Goal: Task Accomplishment & Management: Manage account settings

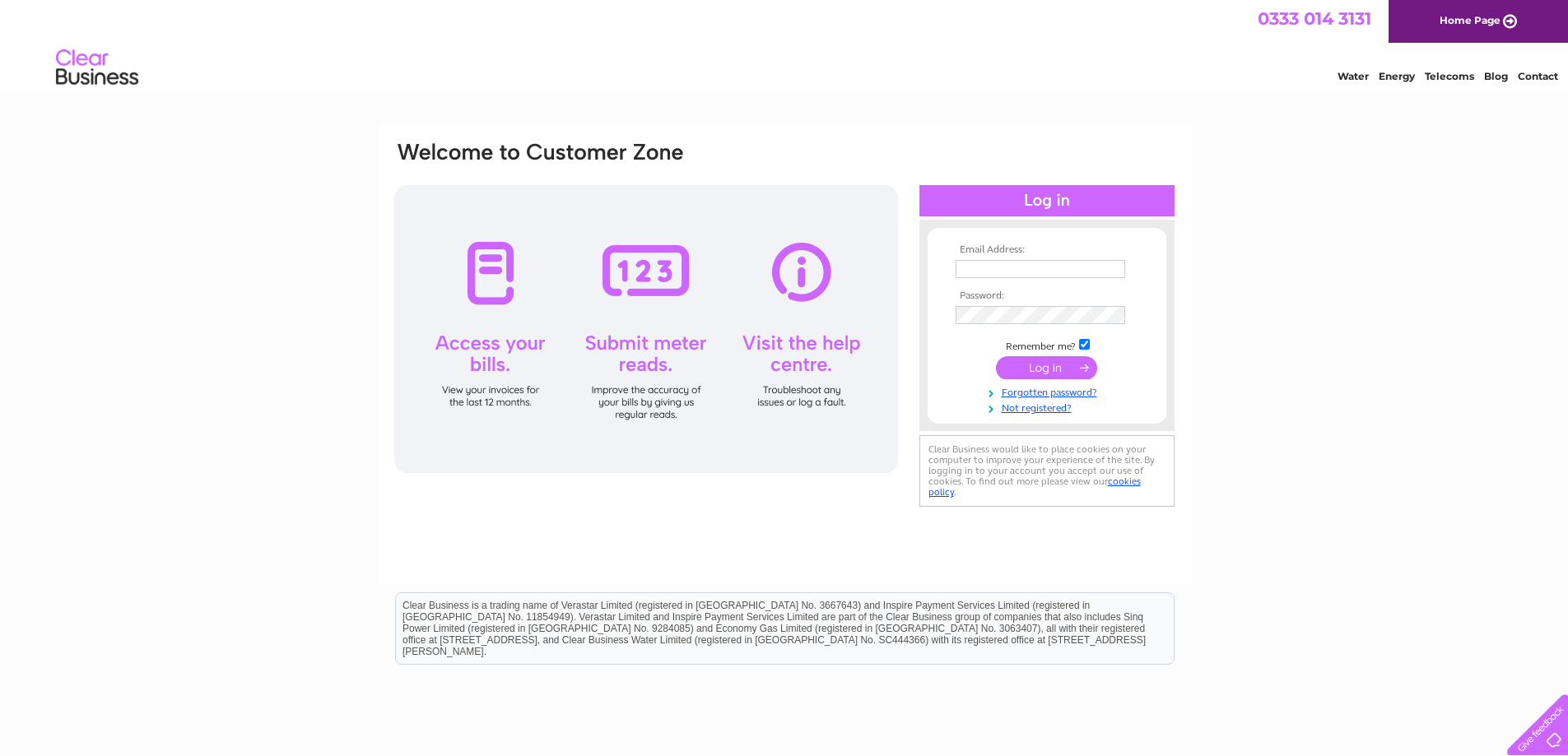
type input "Elaine@jemit.co.uk"
click at [1058, 368] on input "submit" at bounding box center [1047, 368] width 101 height 23
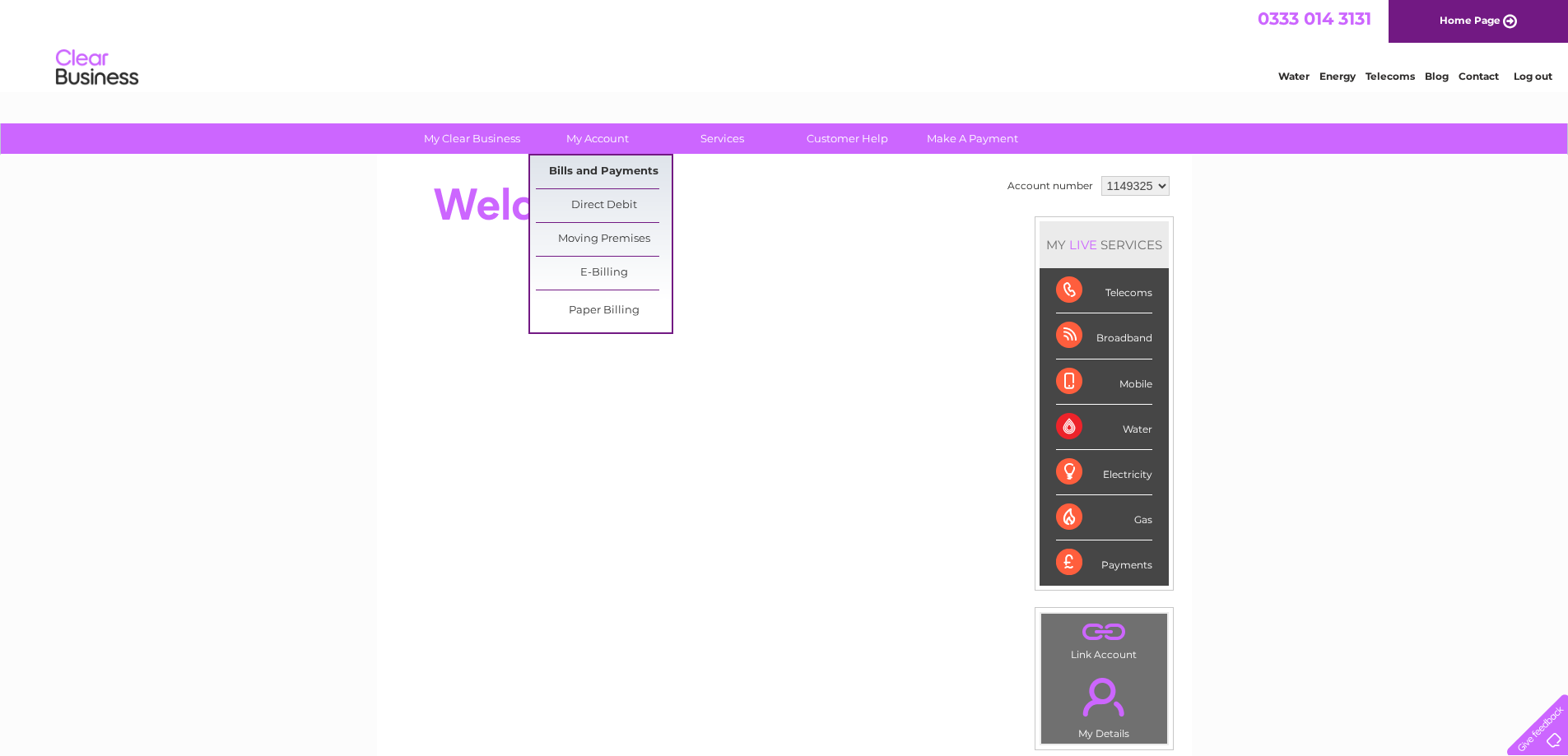
click at [593, 171] on link "Bills and Payments" at bounding box center [603, 172] width 135 height 33
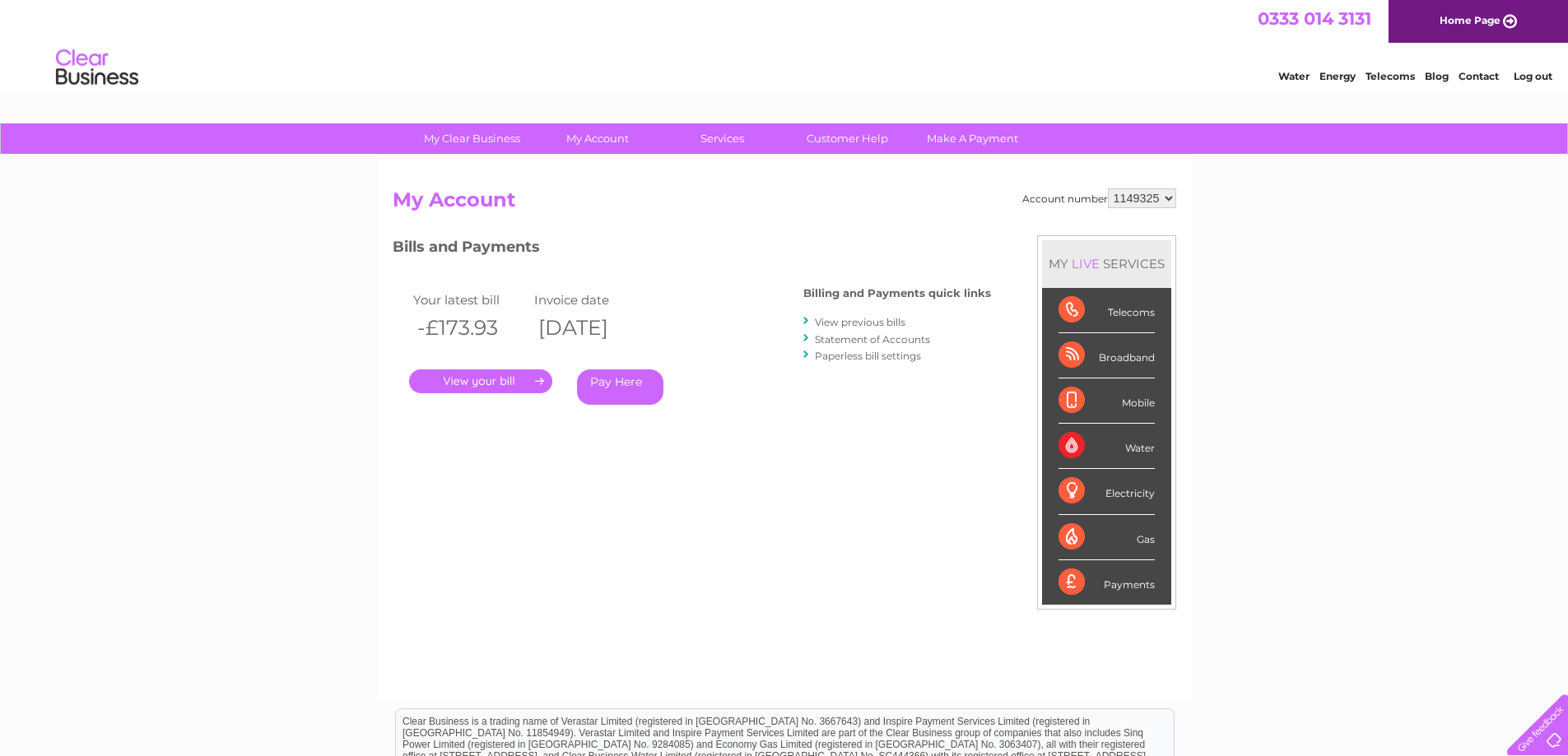
click at [1168, 199] on select "1149325" at bounding box center [1142, 198] width 68 height 19
click at [1161, 193] on select "1149325" at bounding box center [1142, 198] width 68 height 19
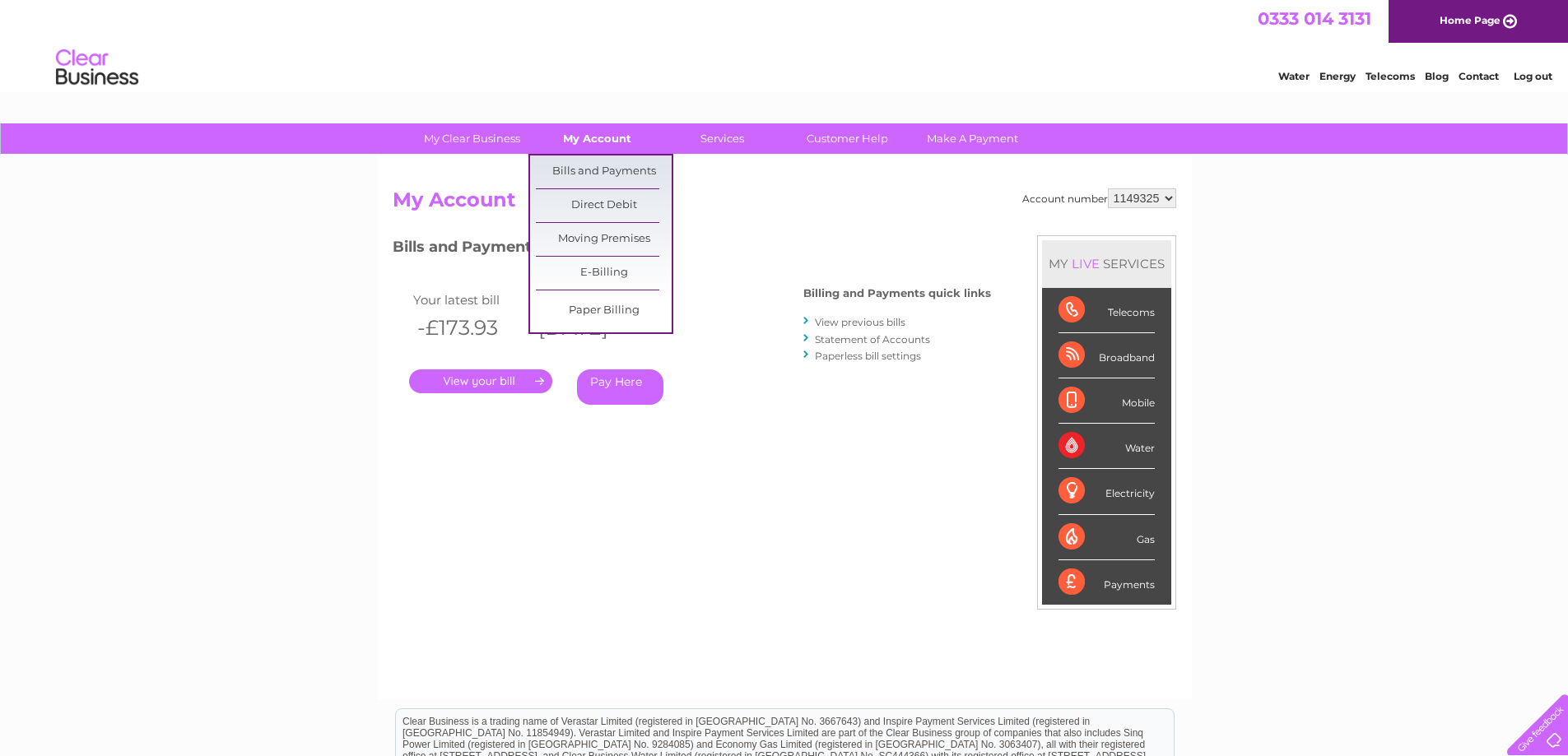
click at [595, 140] on link "My Account" at bounding box center [596, 138] width 135 height 30
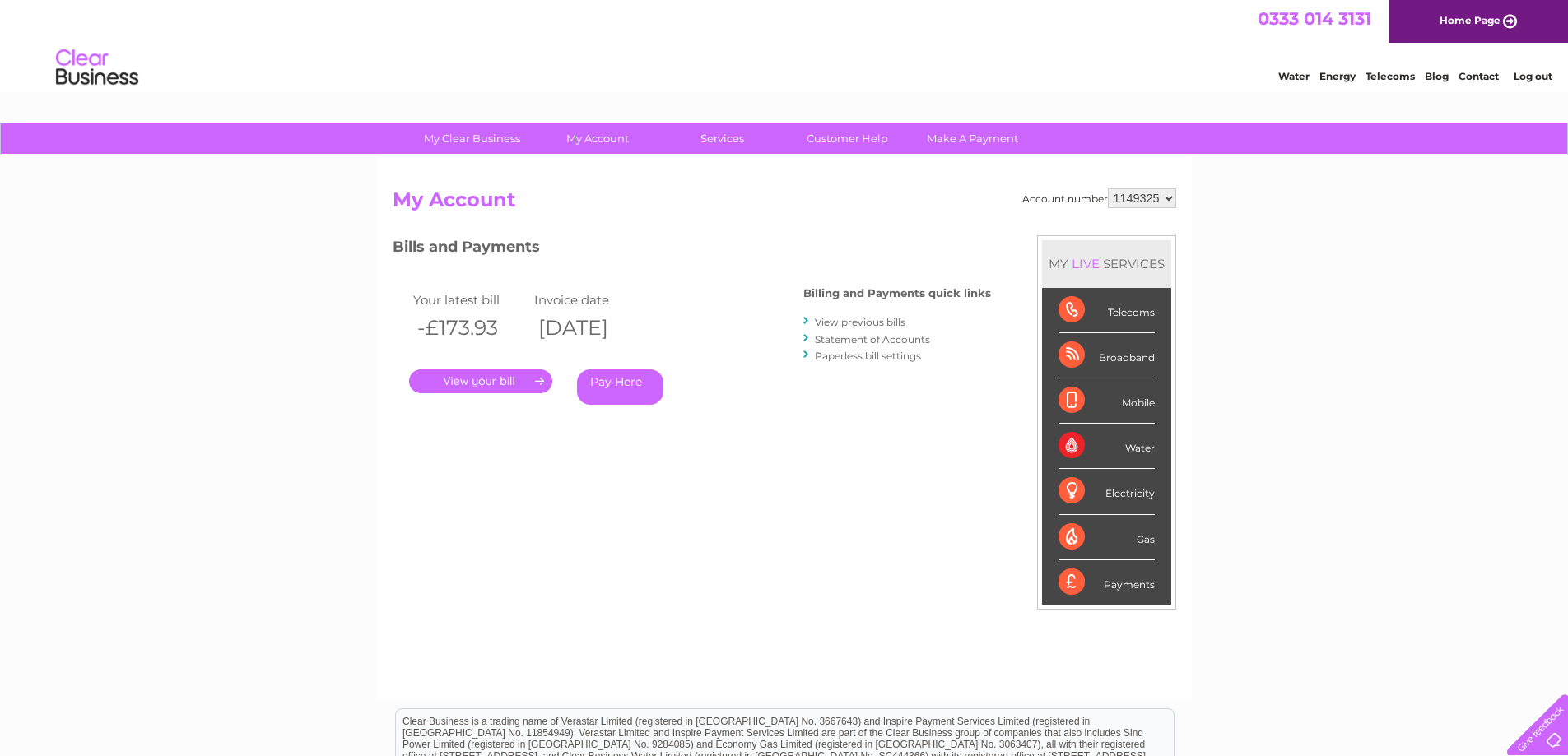
click at [654, 216] on h2 "My Account" at bounding box center [784, 204] width 784 height 31
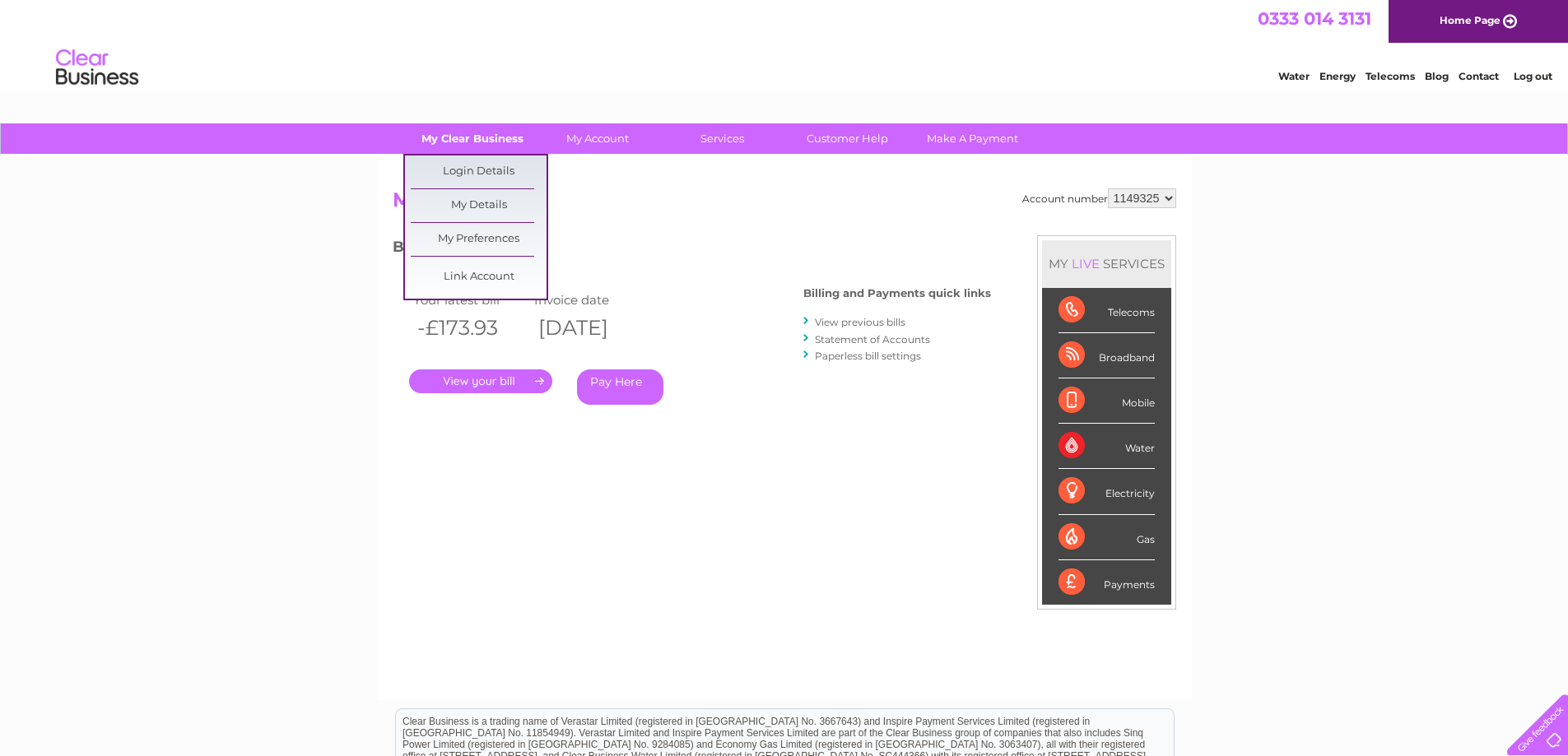
click at [489, 140] on link "My Clear Business" at bounding box center [472, 138] width 135 height 30
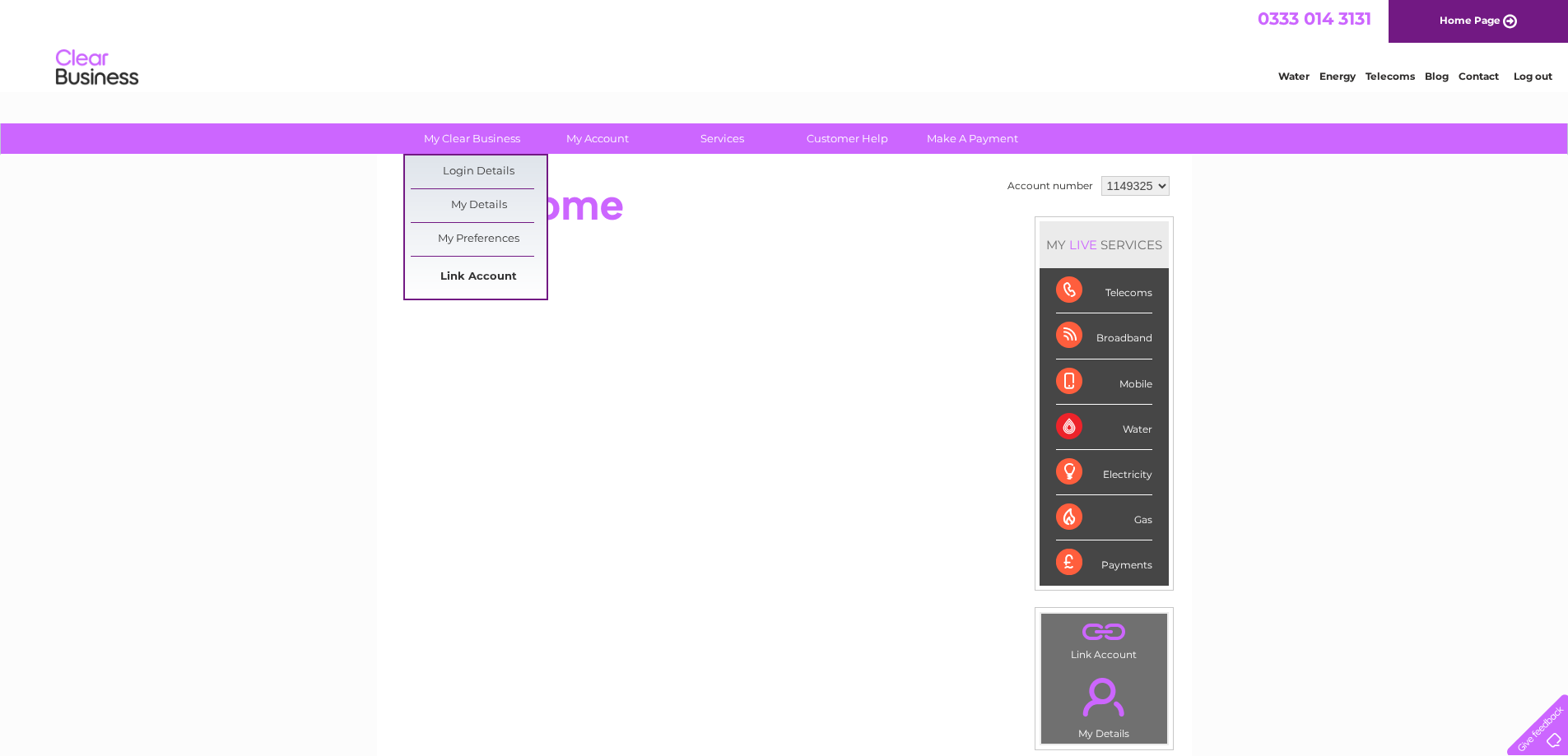
click at [491, 275] on link "Link Account" at bounding box center [478, 278] width 135 height 33
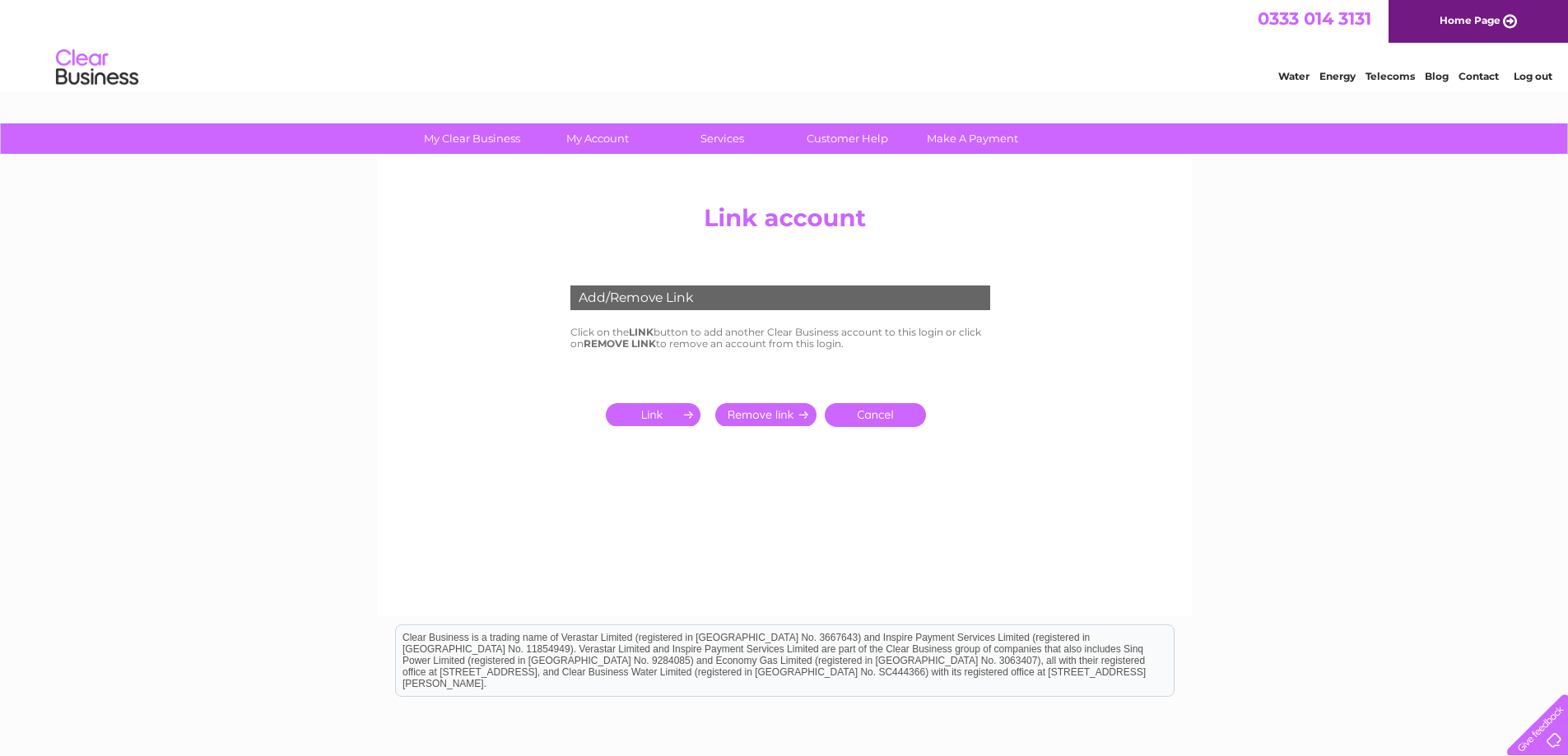
click at [672, 411] on input "submit" at bounding box center [657, 415] width 101 height 23
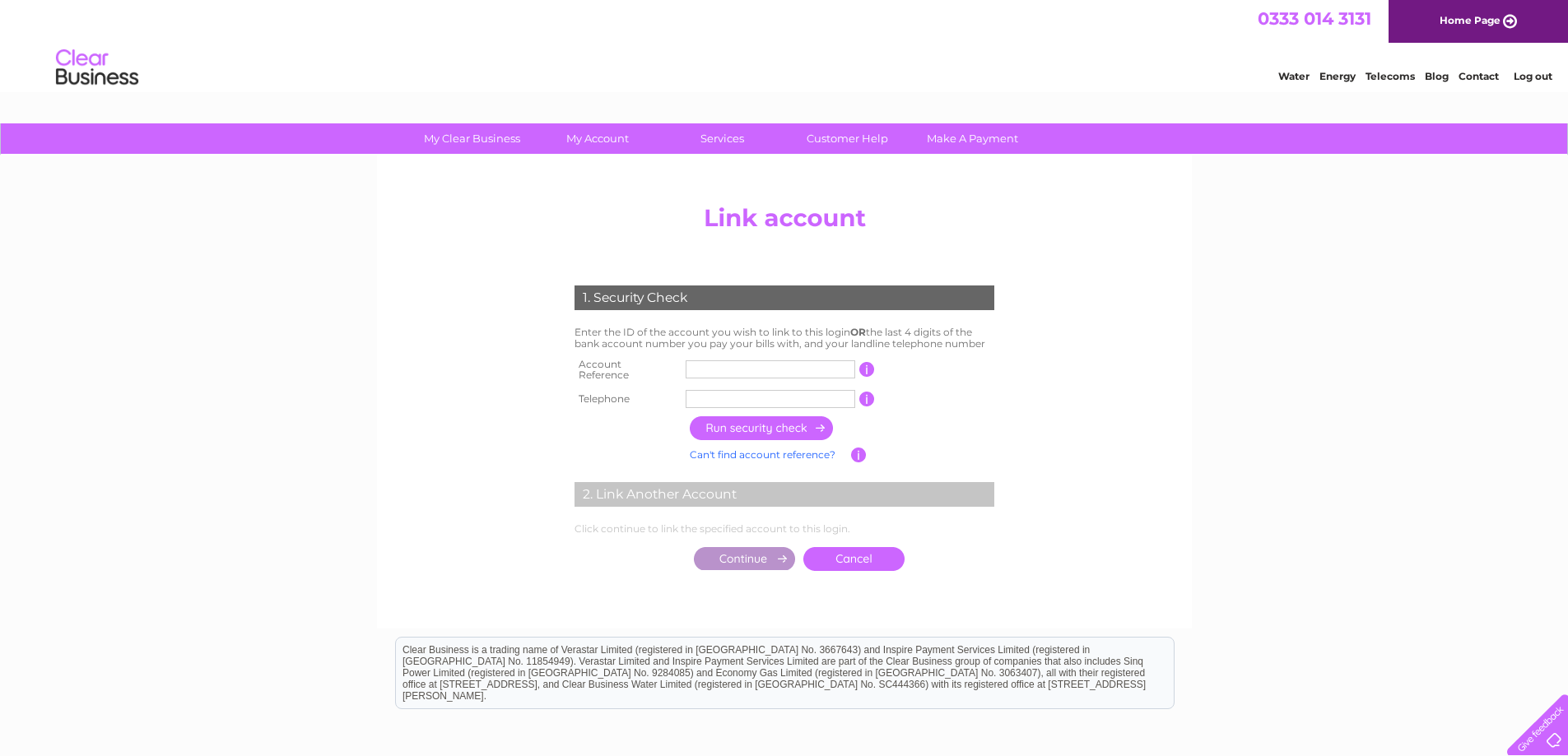
click at [696, 368] on input "text" at bounding box center [771, 369] width 170 height 19
